Goal: Information Seeking & Learning: Learn about a topic

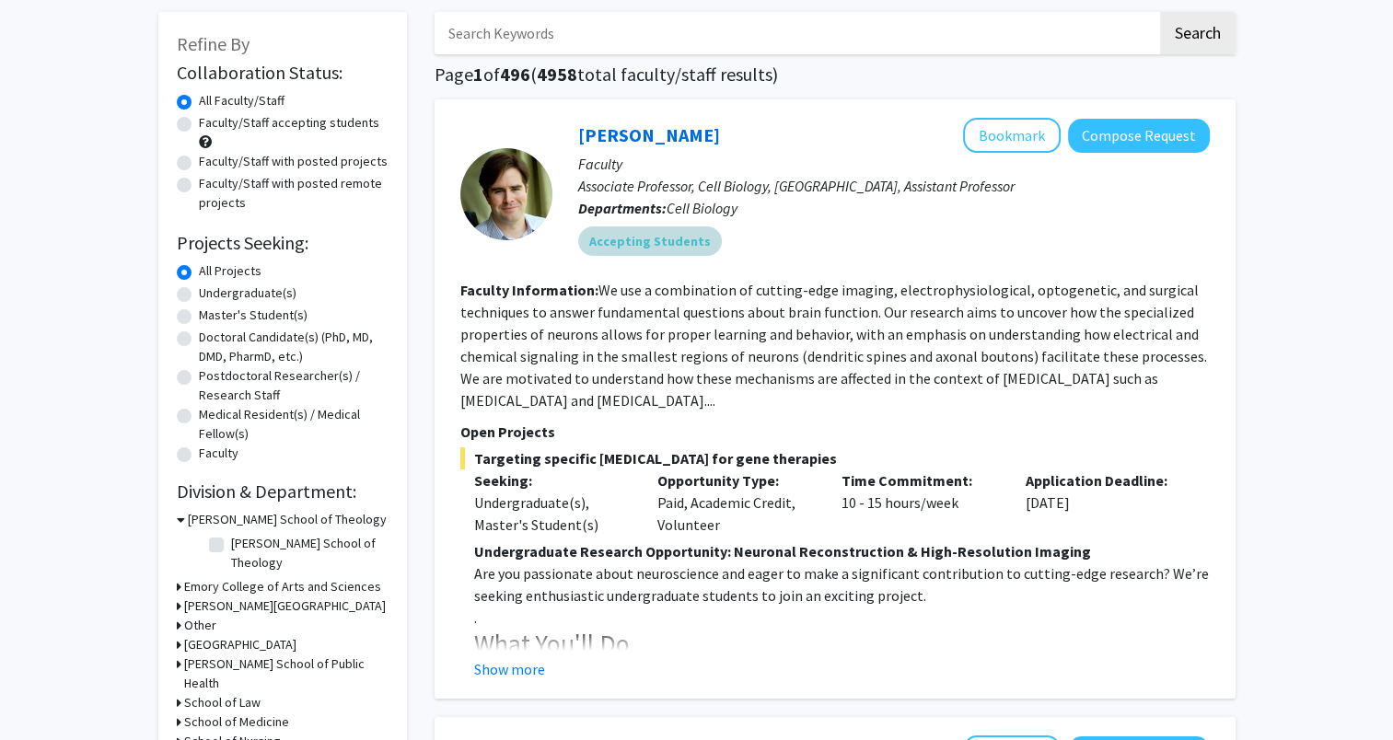
scroll to position [368, 0]
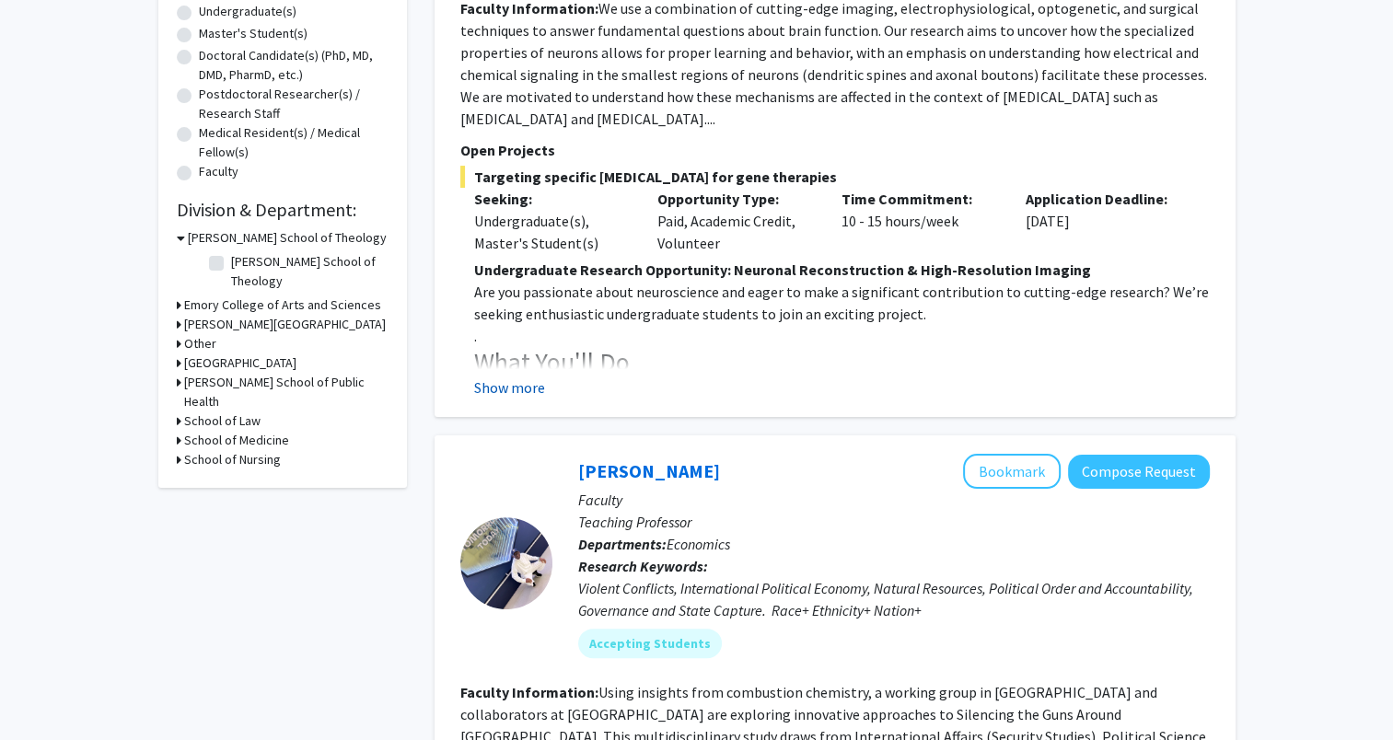
click at [530, 385] on button "Show more" at bounding box center [509, 388] width 71 height 22
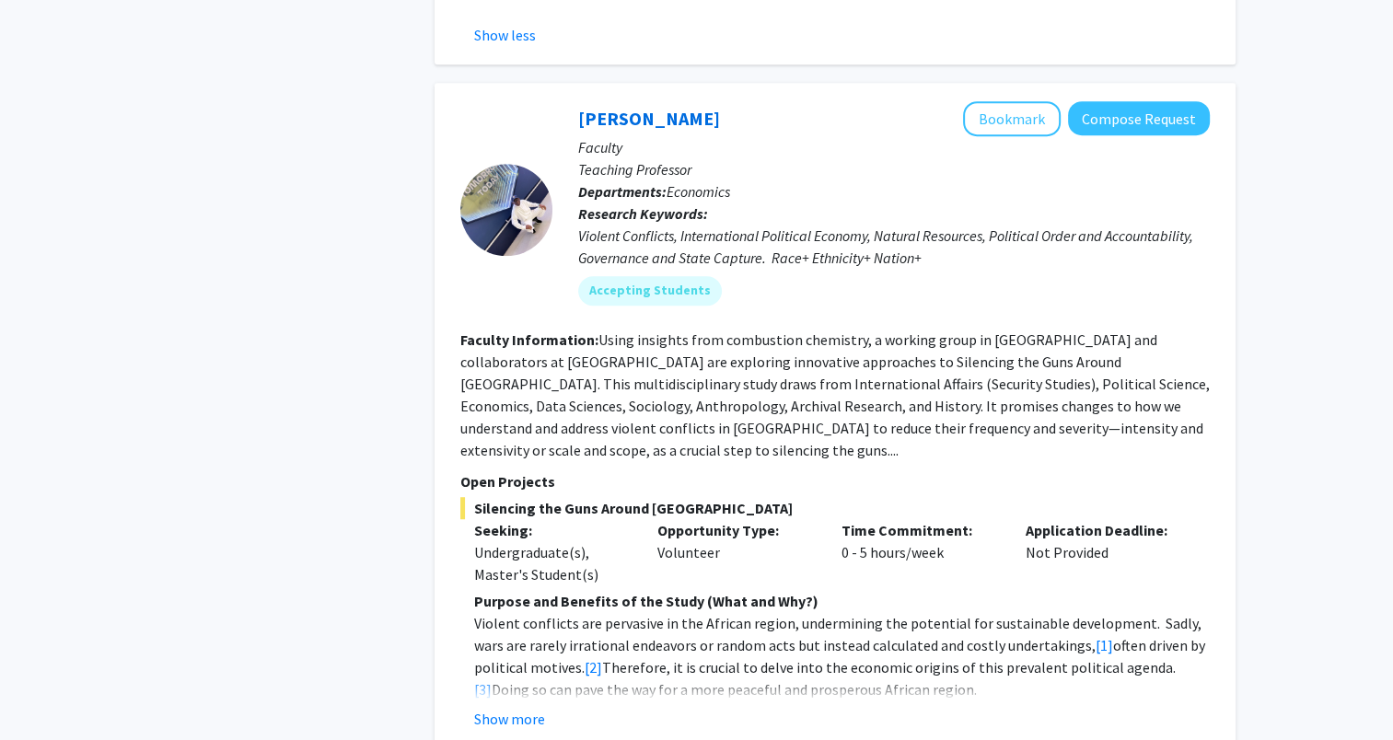
scroll to position [1105, 0]
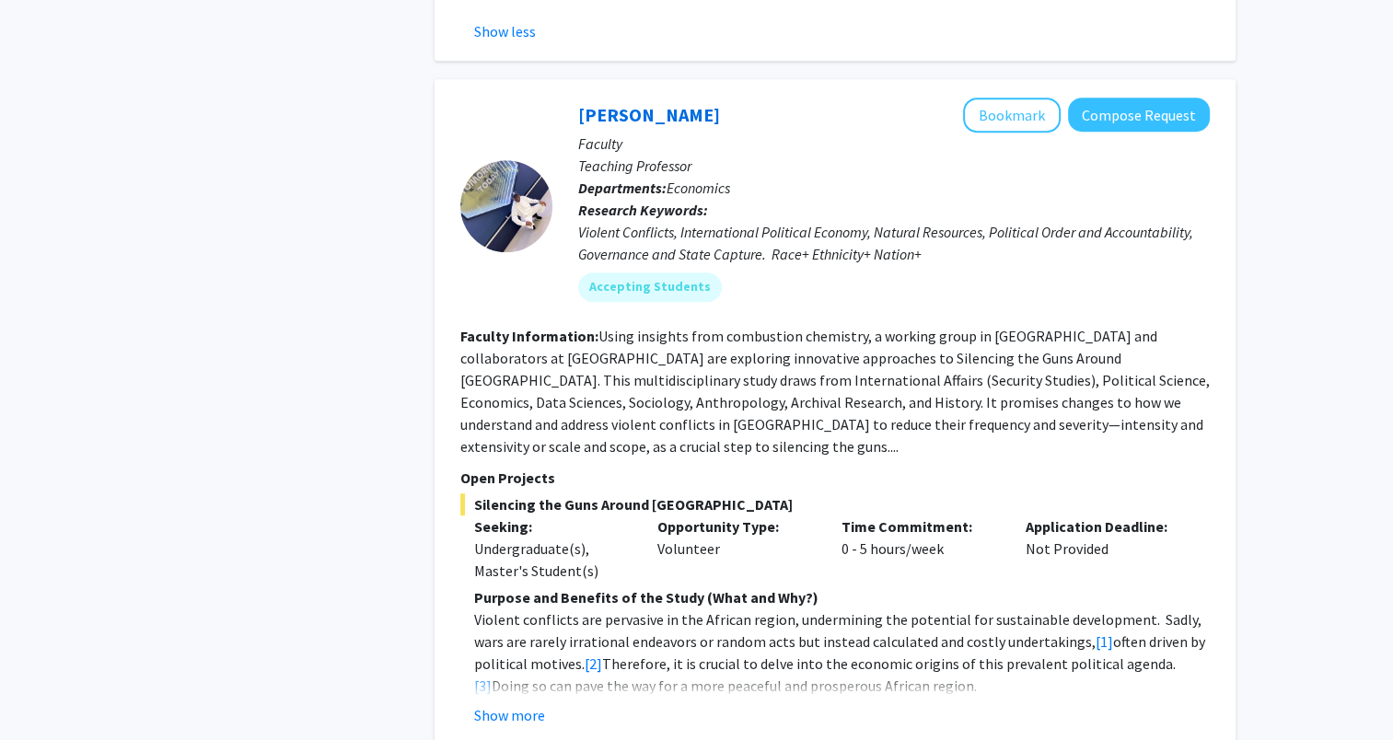
click at [580, 704] on div "Show more" at bounding box center [842, 715] width 736 height 22
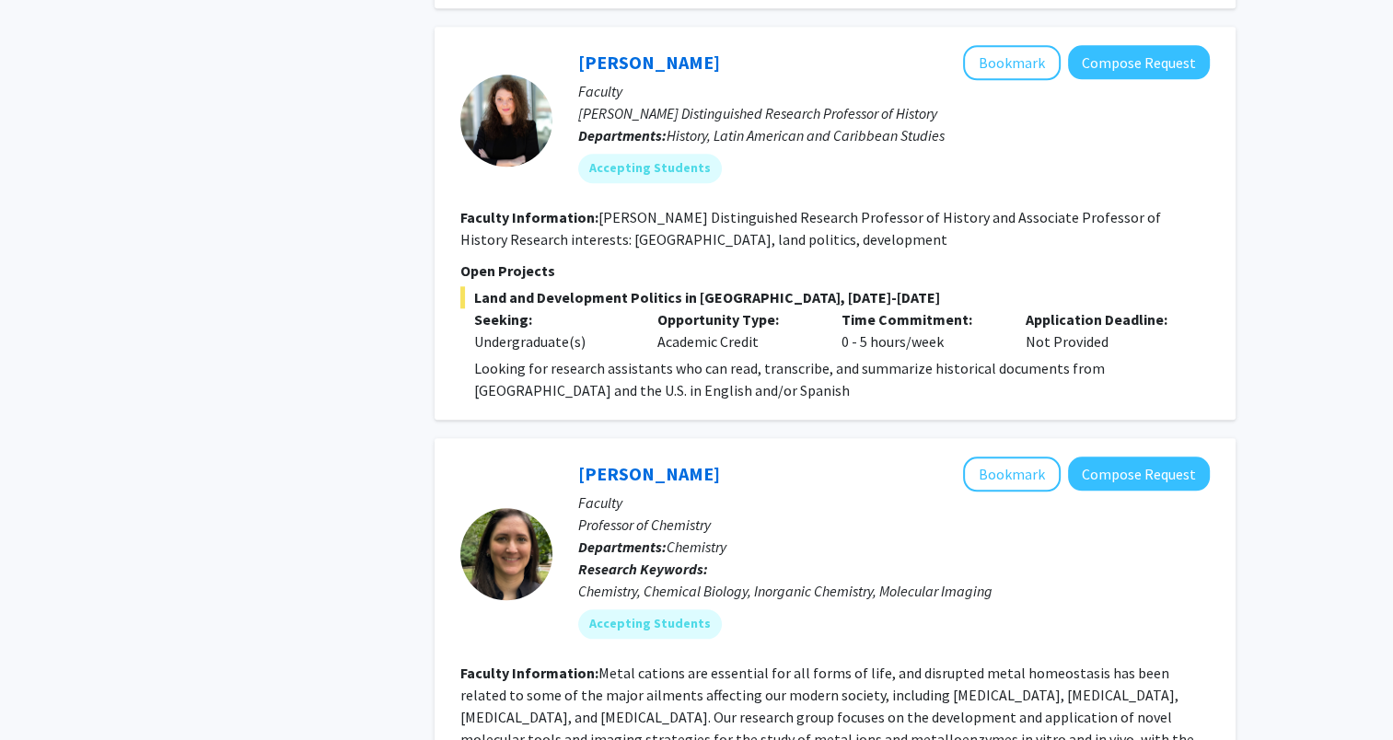
scroll to position [1749, 0]
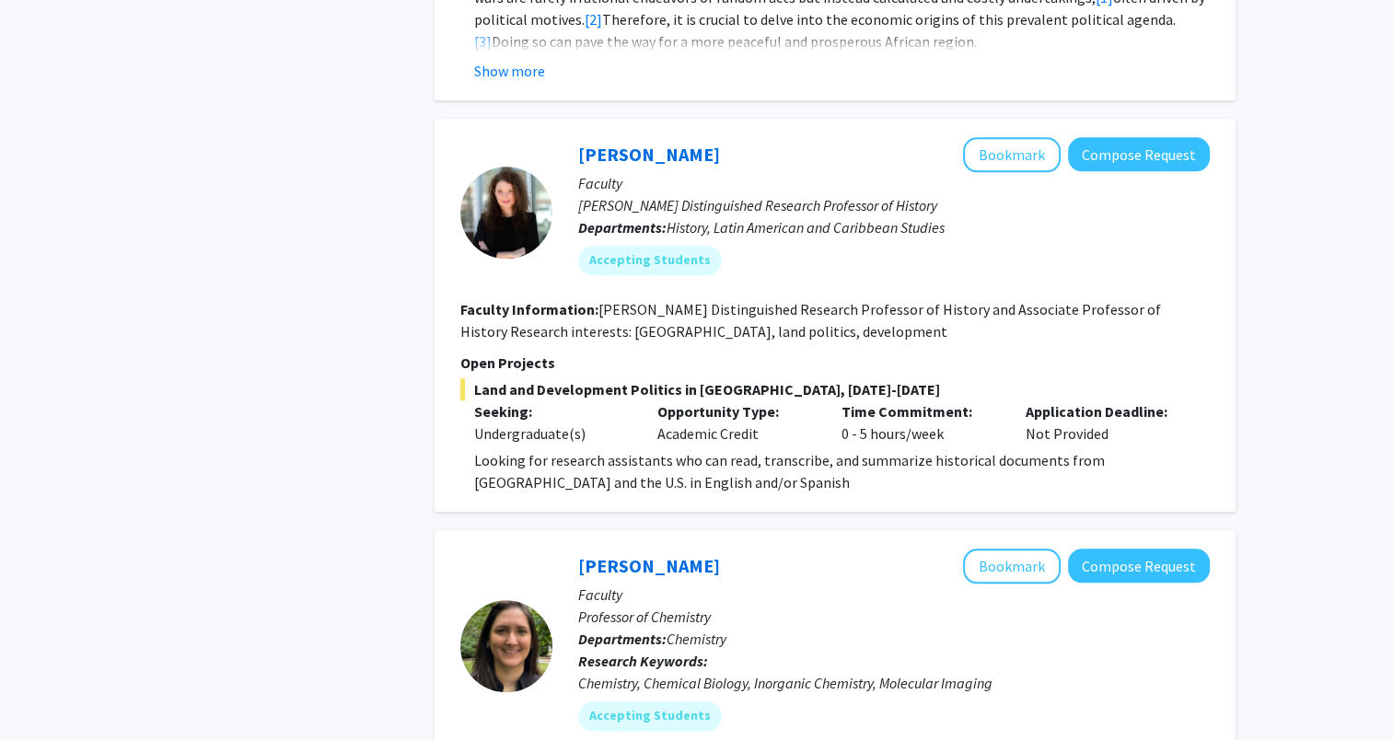
click at [659, 457] on p "Looking for research assistants who can read, transcribe, and summarize histori…" at bounding box center [842, 471] width 736 height 44
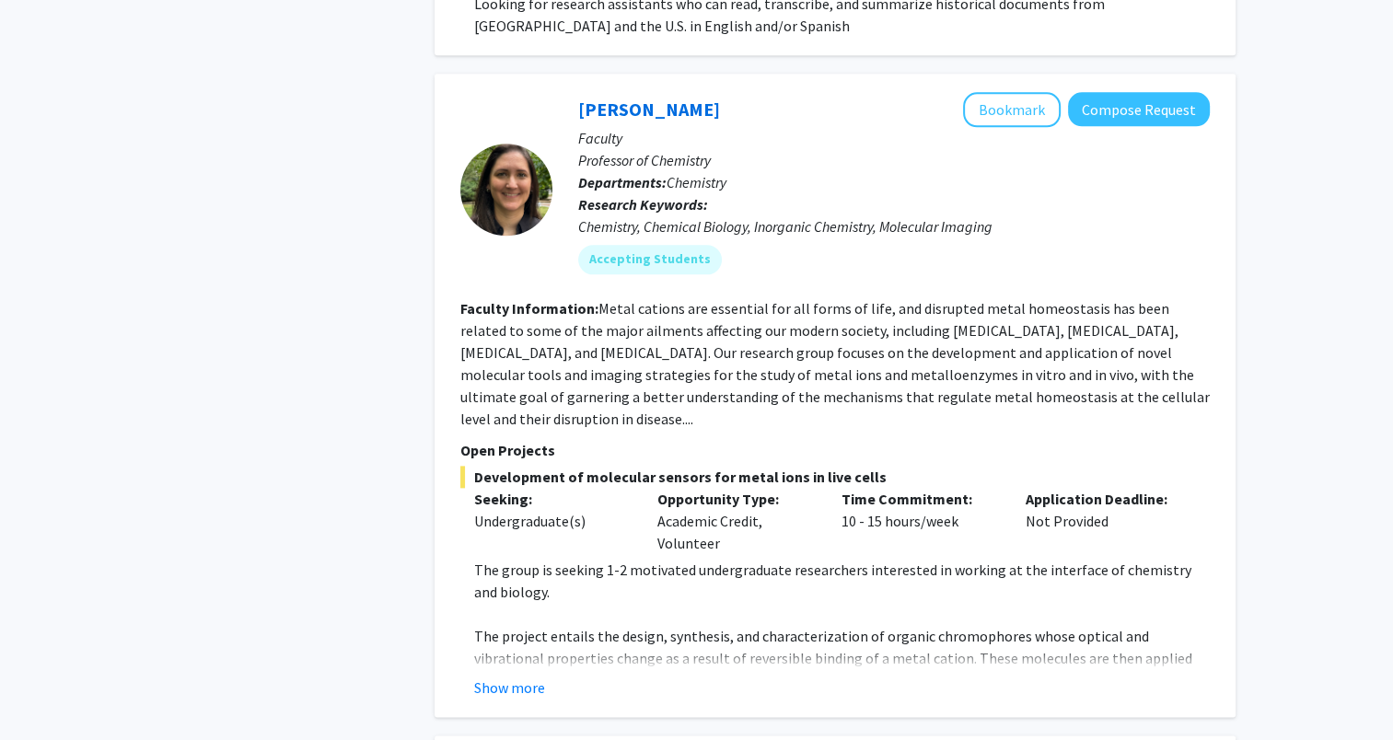
scroll to position [2209, 0]
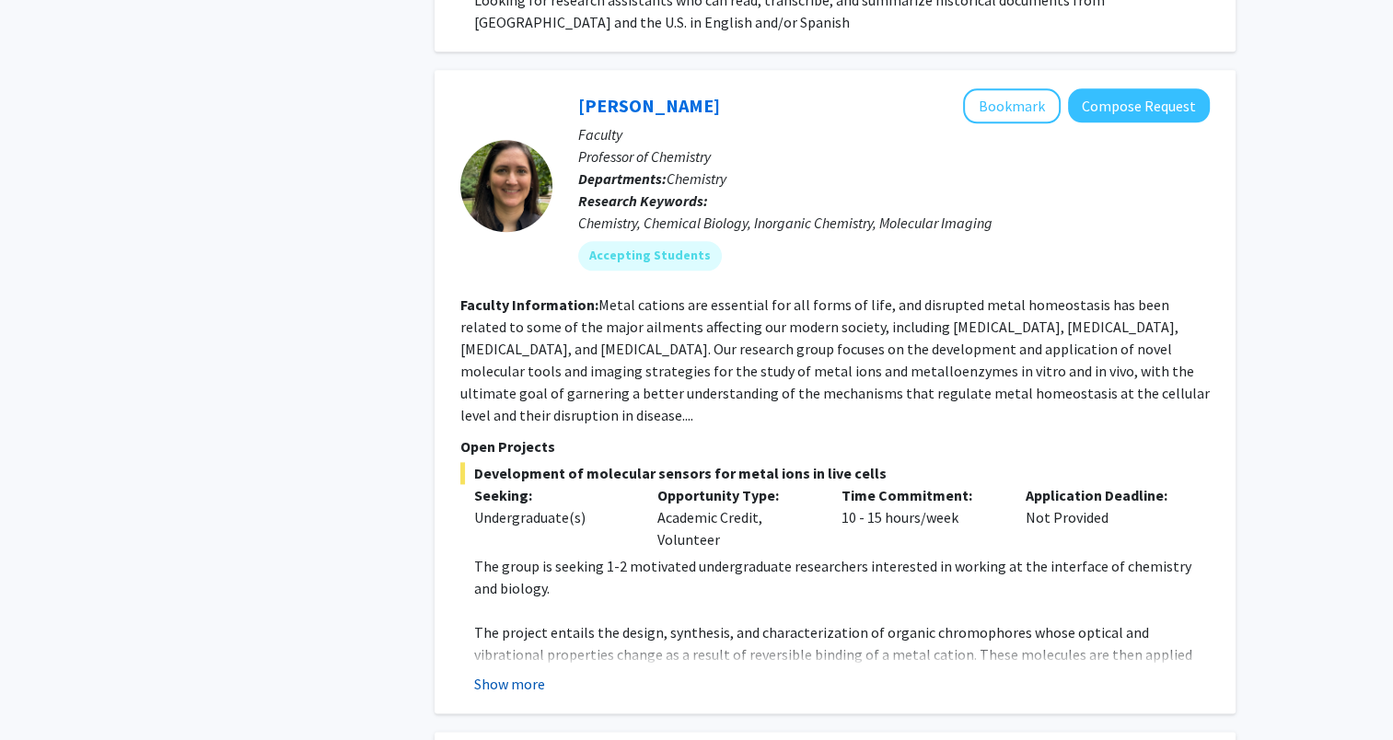
click at [534, 673] on button "Show more" at bounding box center [509, 684] width 71 height 22
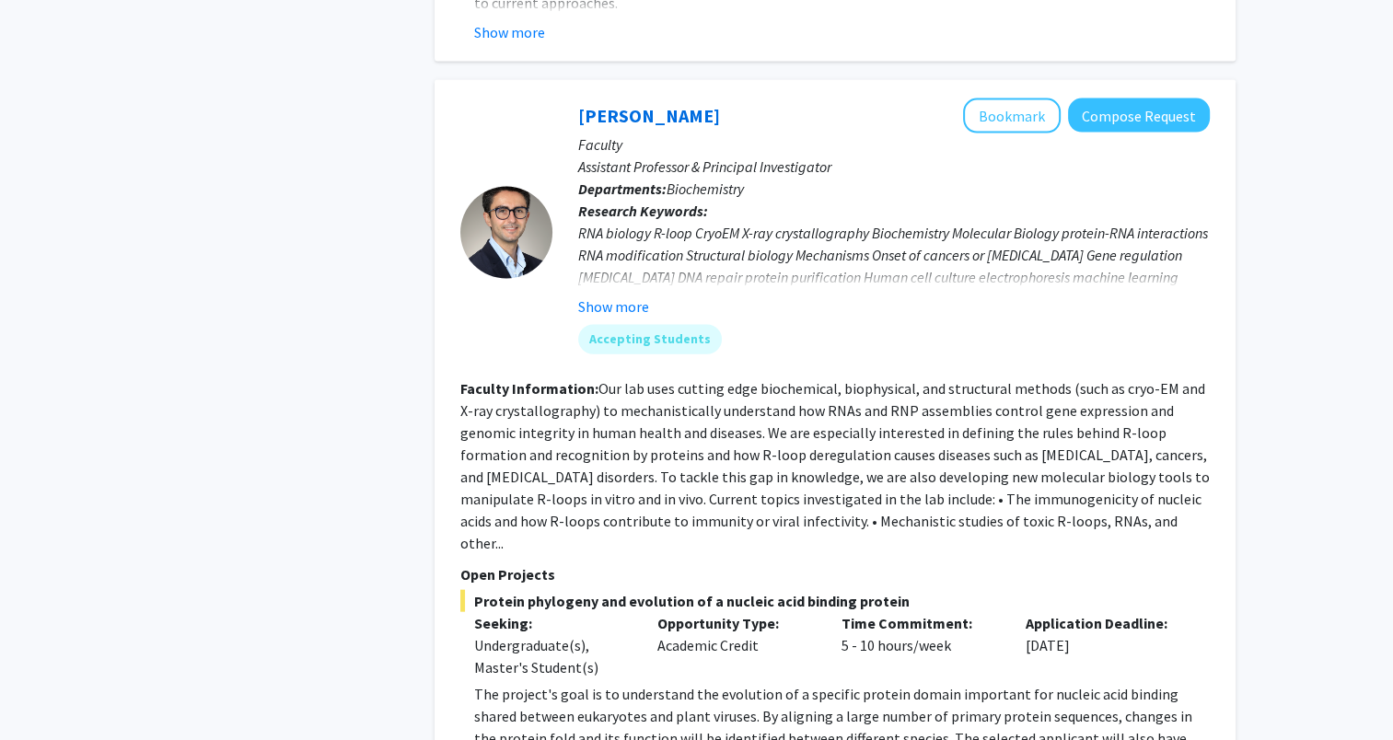
scroll to position [4050, 0]
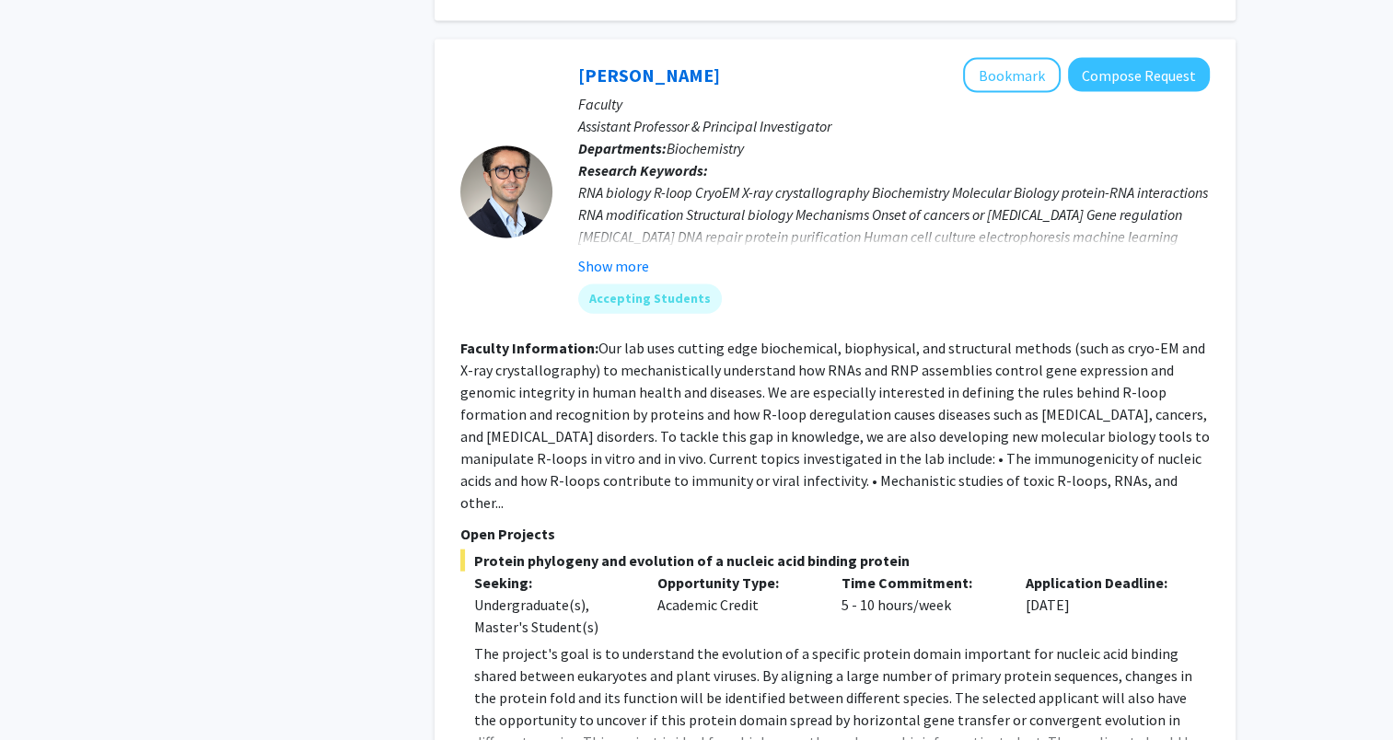
click at [681, 663] on fg-read-more "The project's goal is to understand the evolution of a specific protein domain …" at bounding box center [834, 713] width 749 height 140
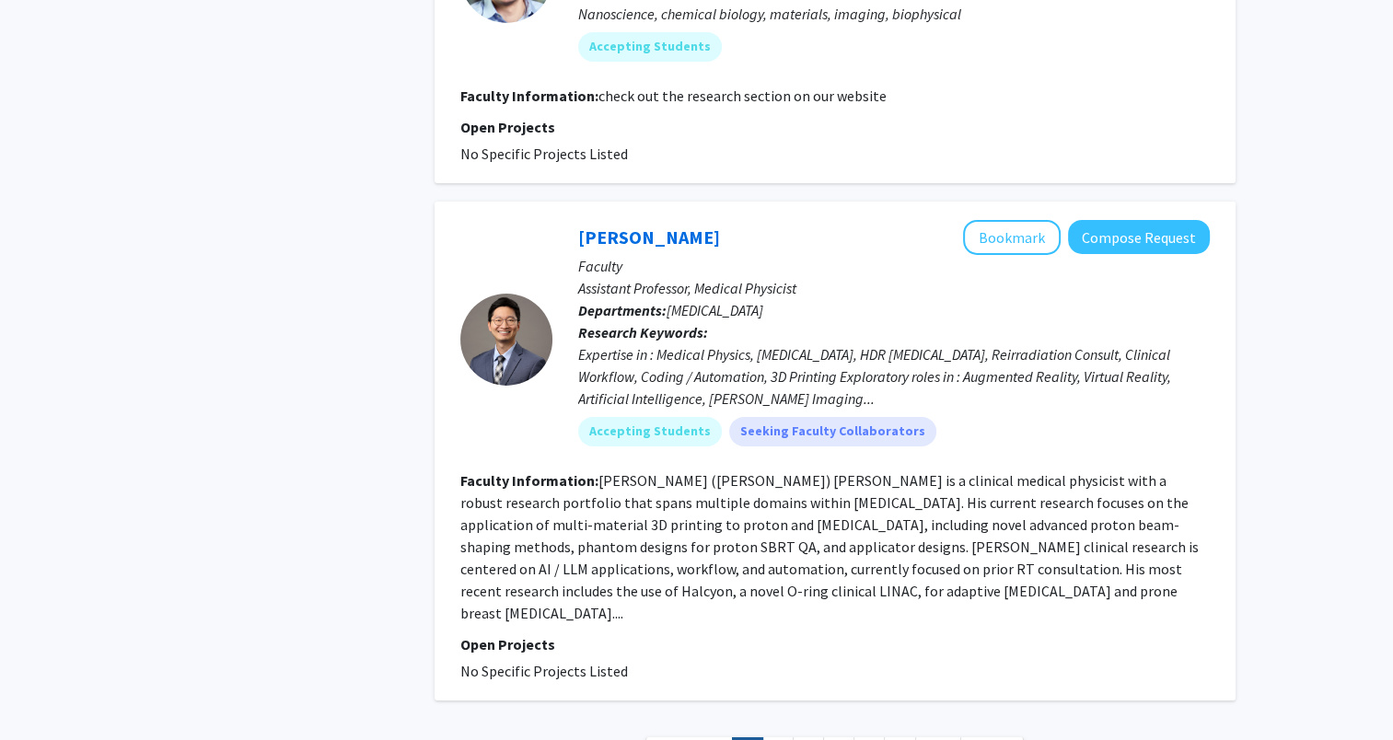
scroll to position [6067, 0]
click at [781, 736] on link "2" at bounding box center [777, 752] width 31 height 32
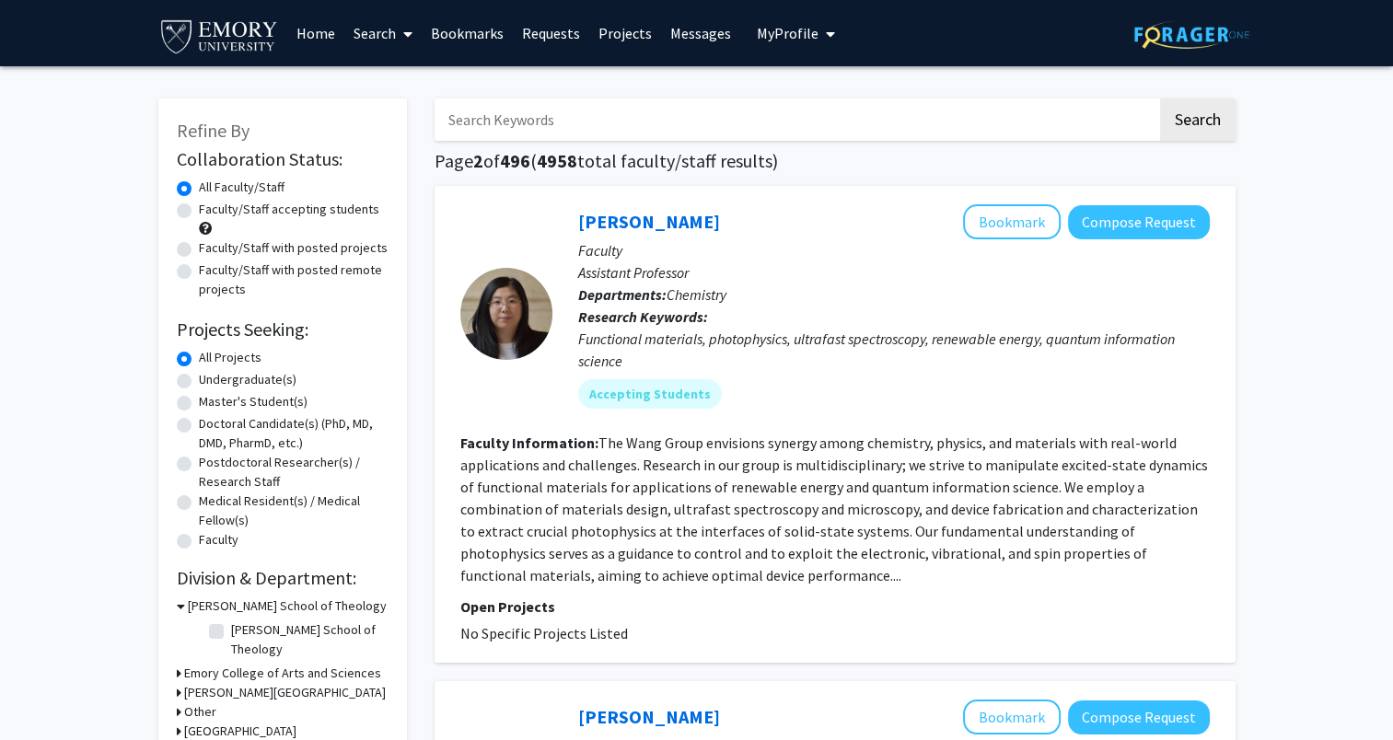
click at [277, 378] on label "Undergraduate(s)" at bounding box center [248, 379] width 98 height 19
click at [211, 378] on input "Undergraduate(s)" at bounding box center [205, 376] width 12 height 12
radio input "true"
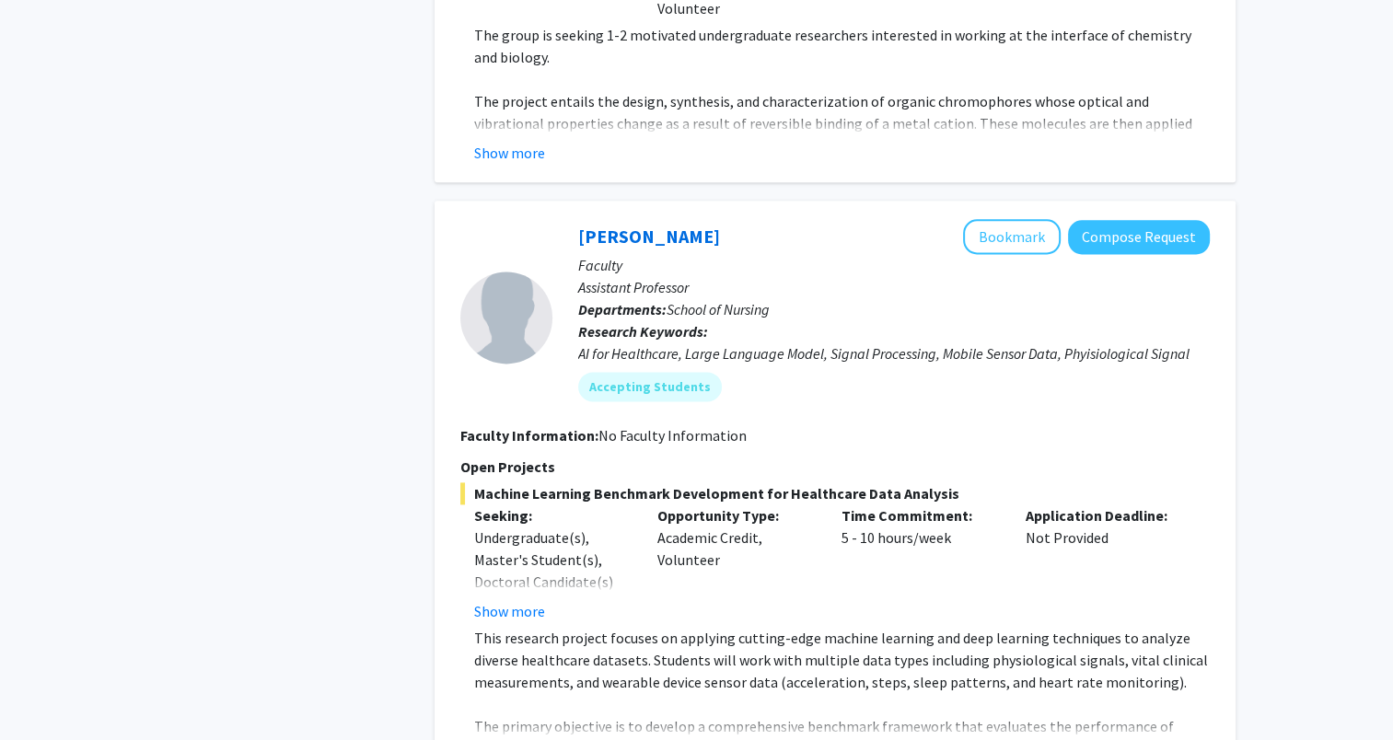
scroll to position [2056, 0]
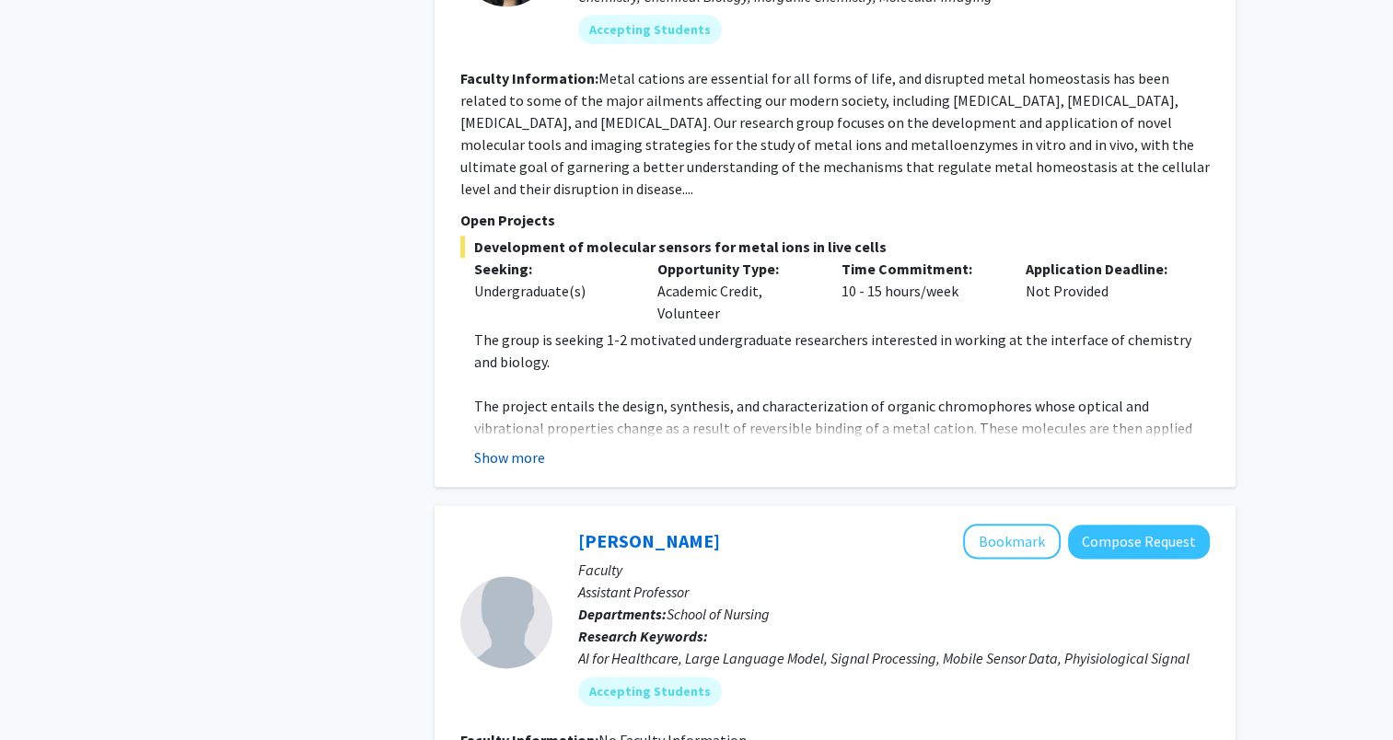
click at [534, 446] on button "Show more" at bounding box center [509, 457] width 71 height 22
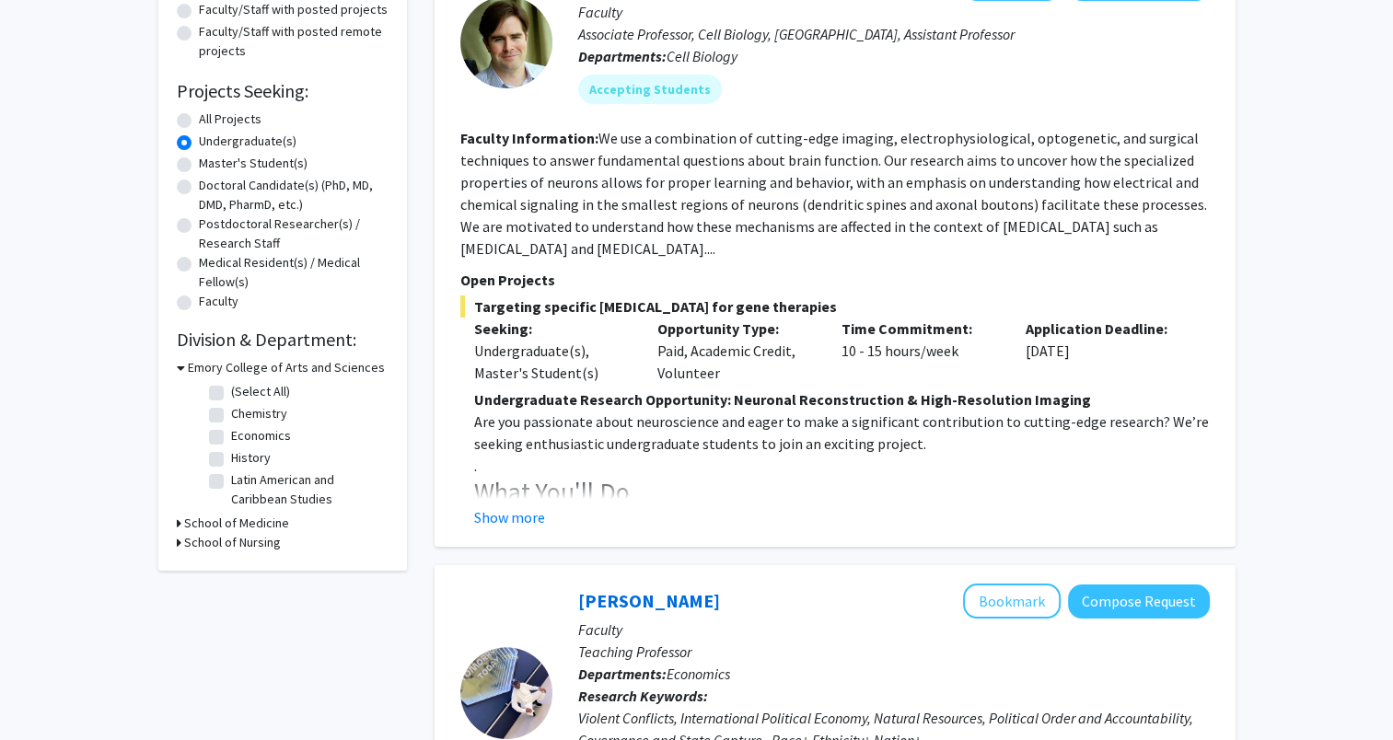
scroll to position [214, 0]
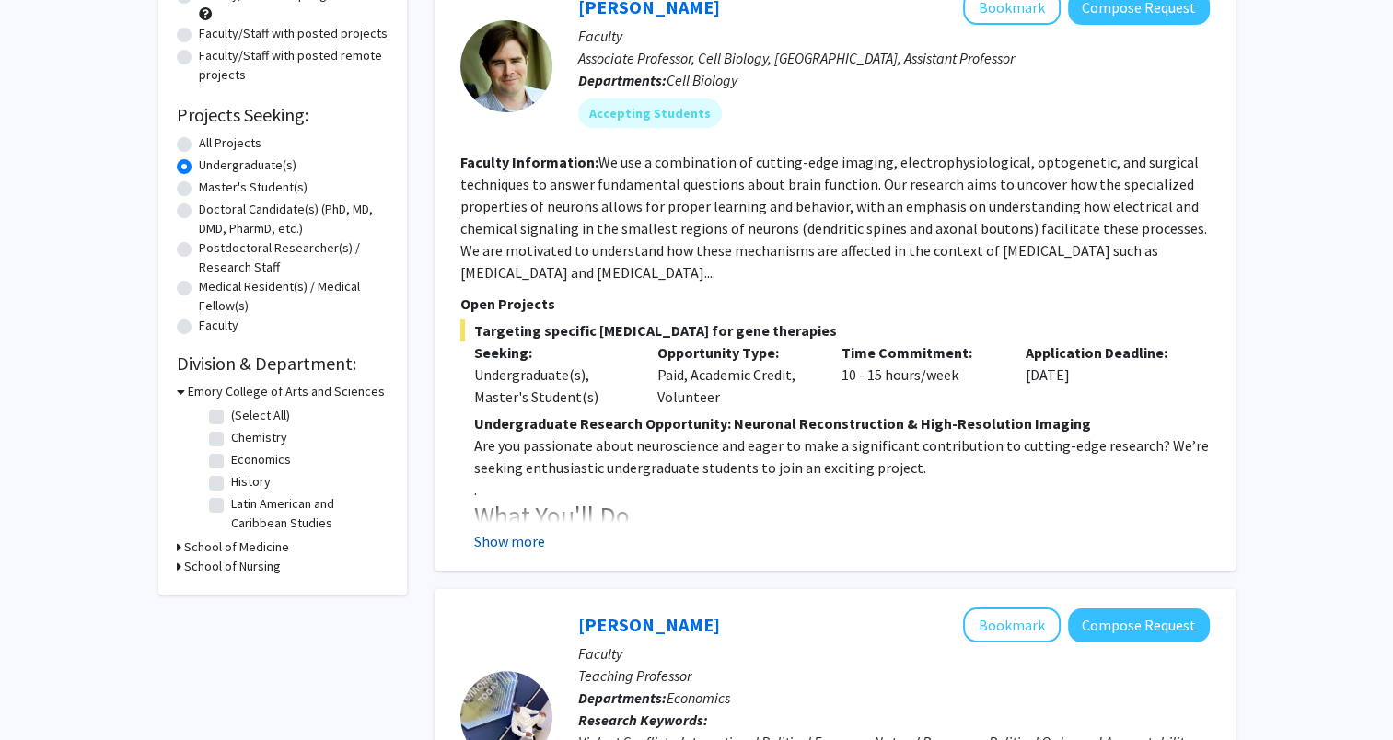
click at [528, 532] on button "Show more" at bounding box center [509, 541] width 71 height 22
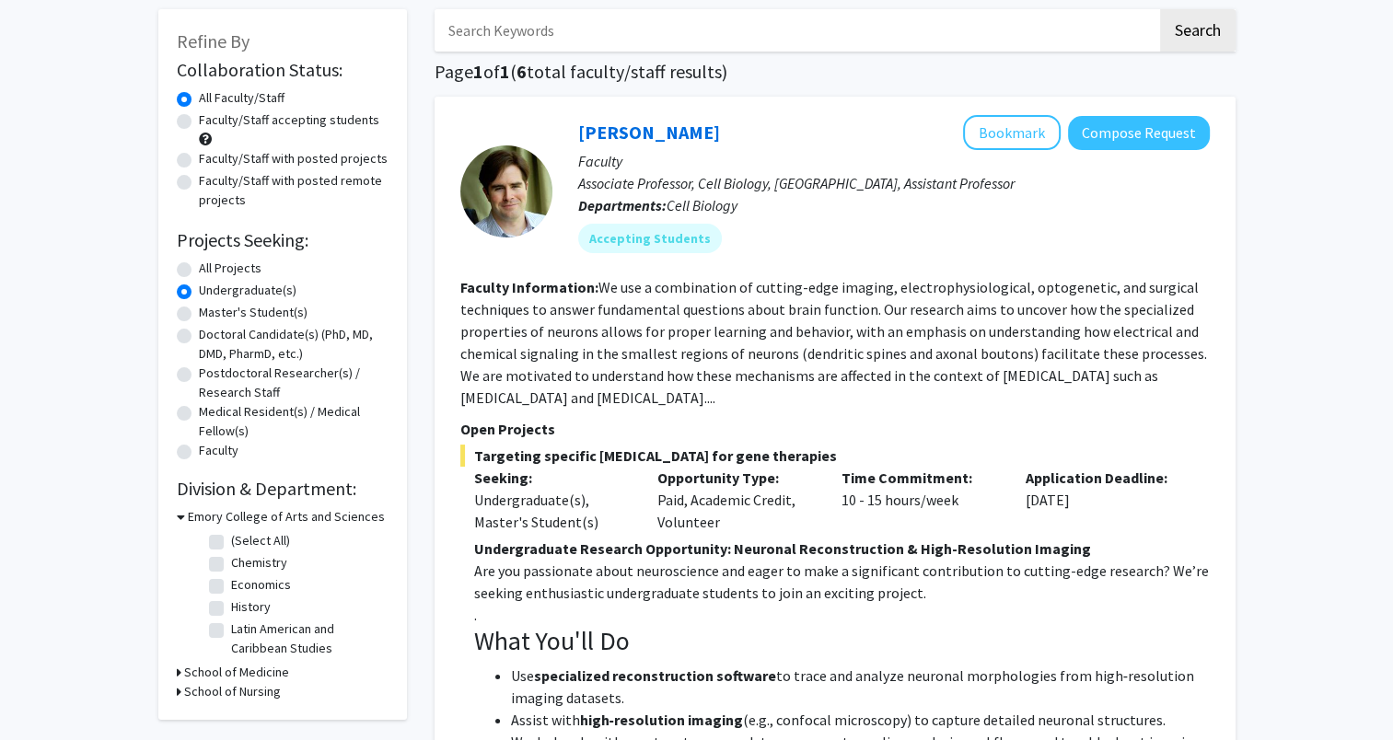
scroll to position [71, 0]
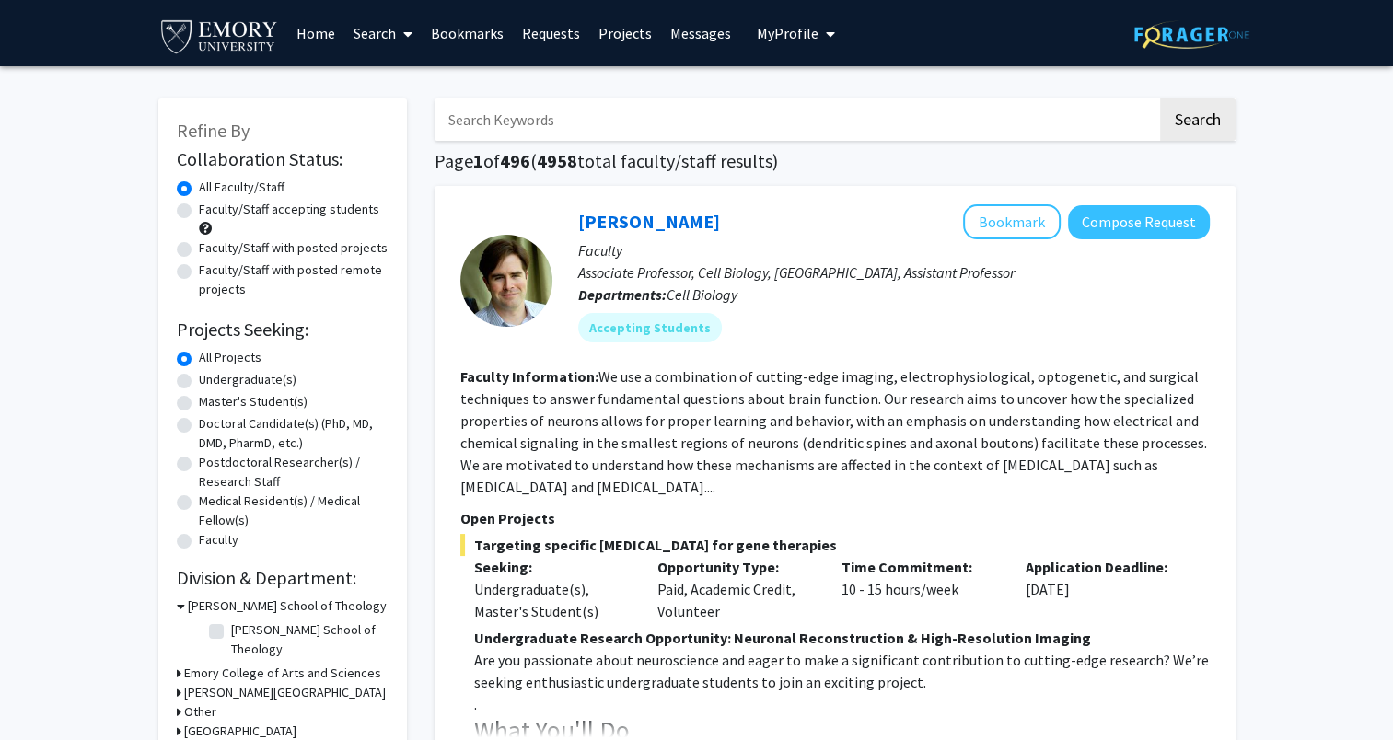
click at [273, 377] on label "Undergraduate(s)" at bounding box center [248, 379] width 98 height 19
click at [211, 377] on input "Undergraduate(s)" at bounding box center [205, 376] width 12 height 12
radio input "true"
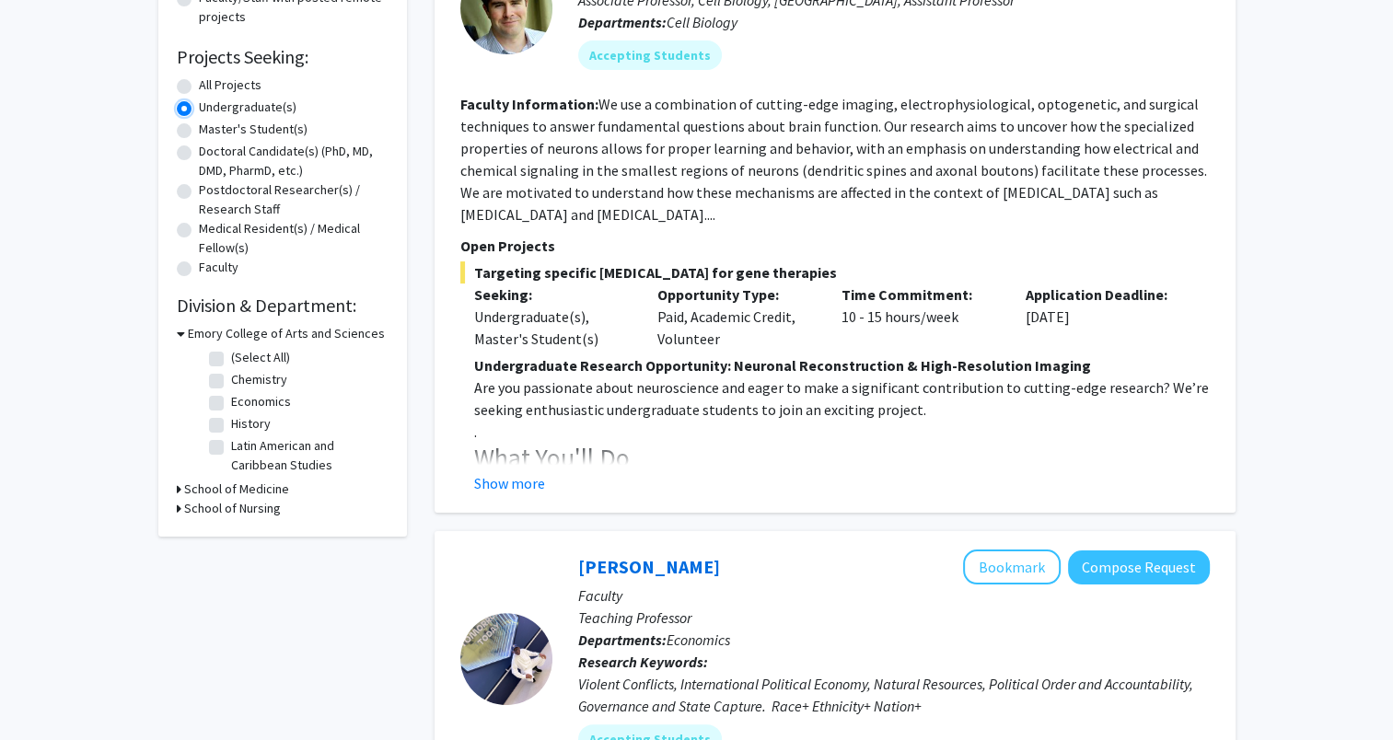
scroll to position [184, 0]
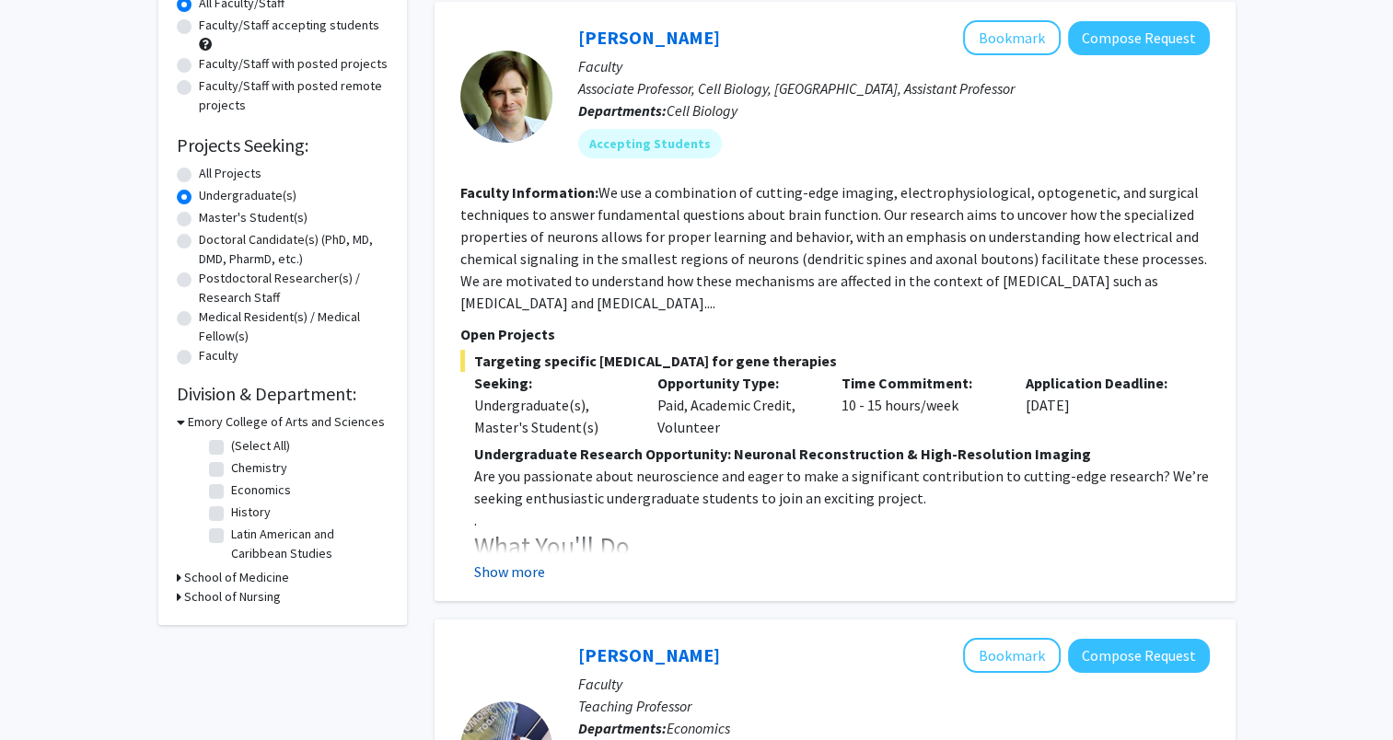
click at [534, 567] on button "Show more" at bounding box center [509, 572] width 71 height 22
